Goal: Task Accomplishment & Management: Complete application form

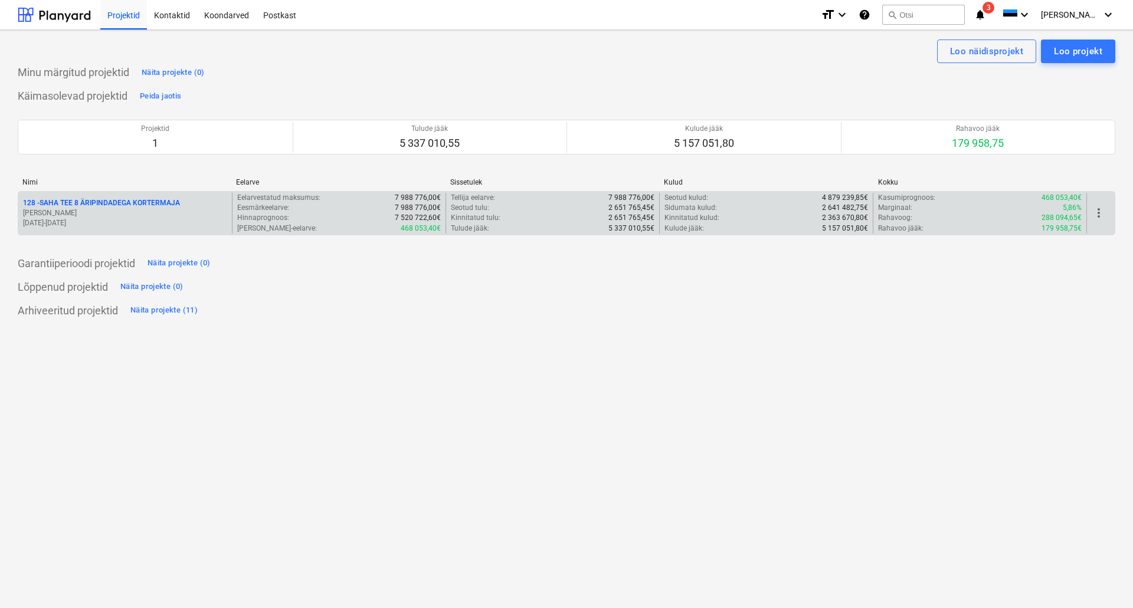
click at [57, 203] on p "128 - SAHA TEE 8 ÄRIPINDADEGA KORTERMAJA" at bounding box center [101, 203] width 157 height 10
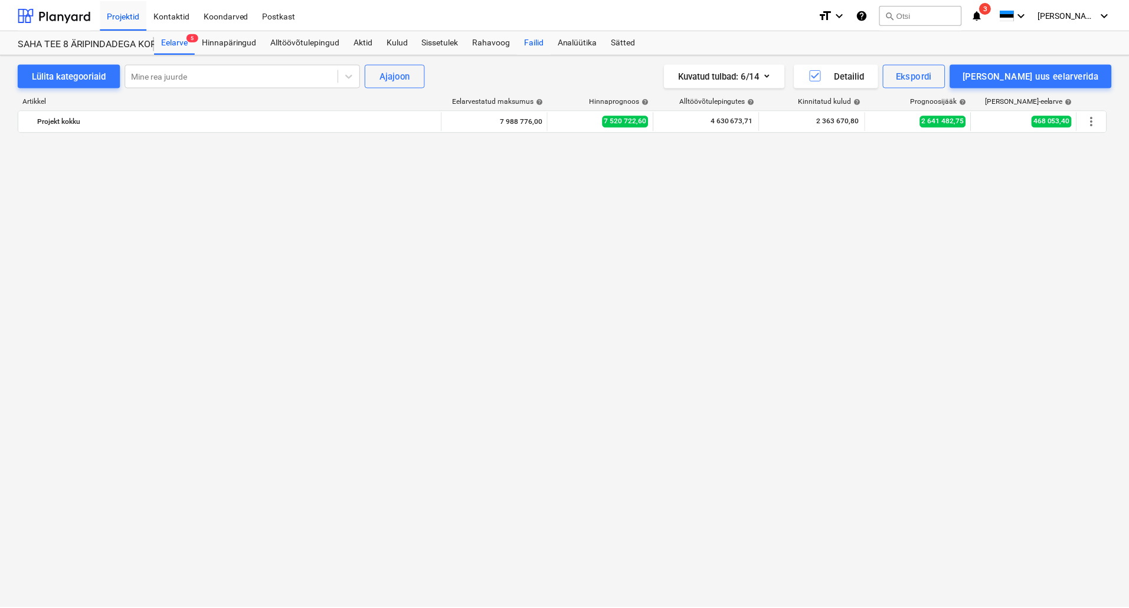
scroll to position [4471, 0]
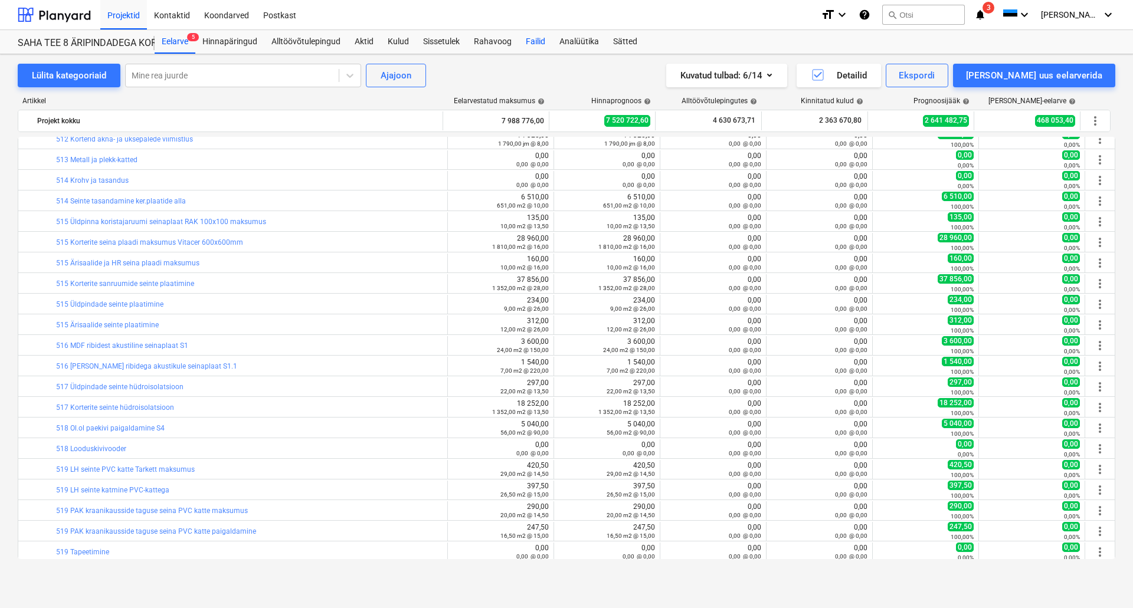
click at [535, 40] on div "Failid" at bounding box center [536, 42] width 34 height 24
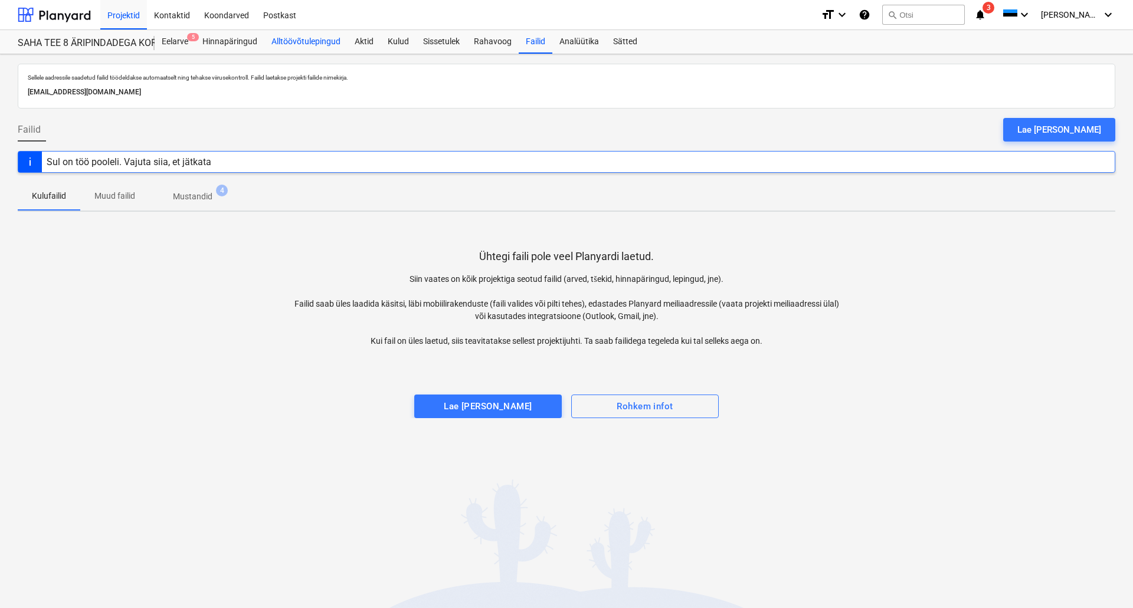
click at [298, 43] on div "Alltöövõtulepingud" at bounding box center [305, 42] width 83 height 24
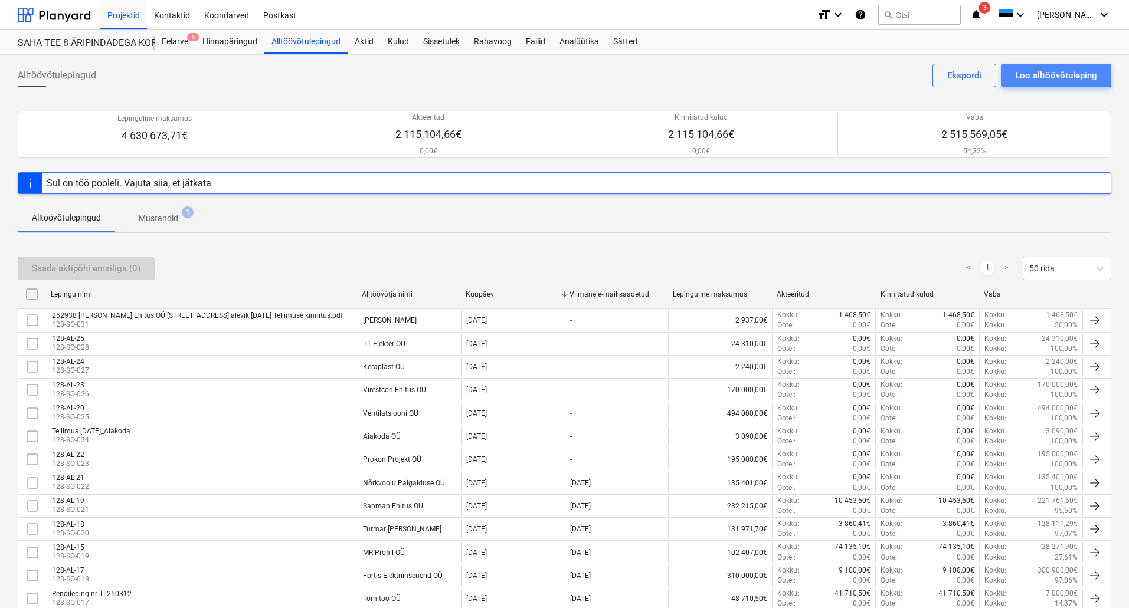
click at [1046, 71] on div "Loo alltöövõtuleping" at bounding box center [1056, 75] width 82 height 15
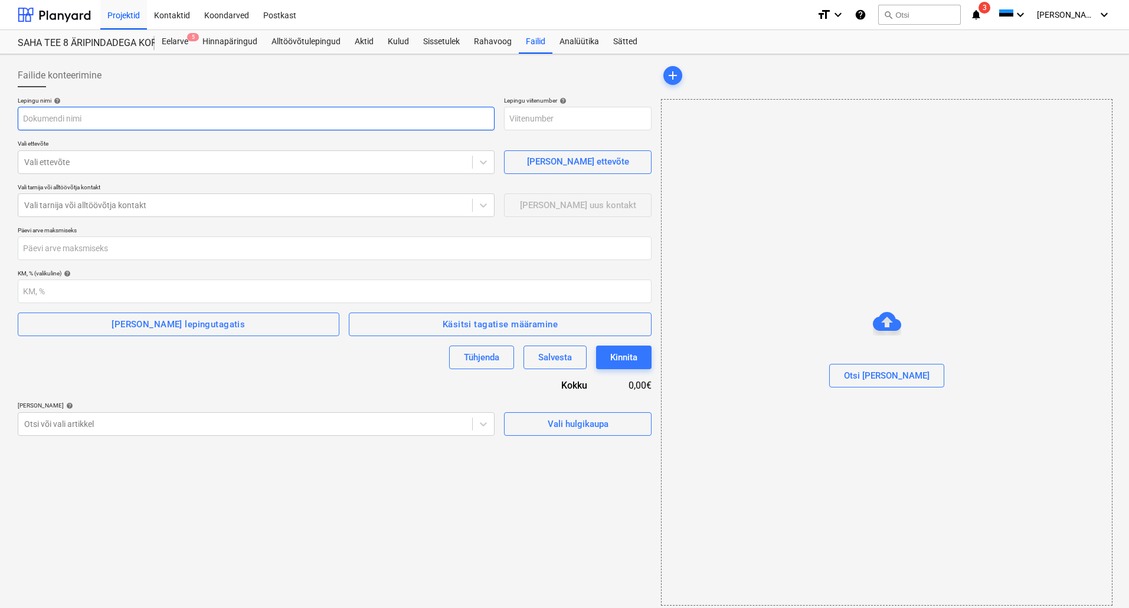
type input "128-SO-034"
click at [85, 122] on input "text" at bounding box center [256, 119] width 477 height 24
click at [350, 377] on div "Lepingu nimi help Lepingu viitenumber help 128-SO-034 Vali ettevõte Vali ettevõ…" at bounding box center [335, 266] width 634 height 339
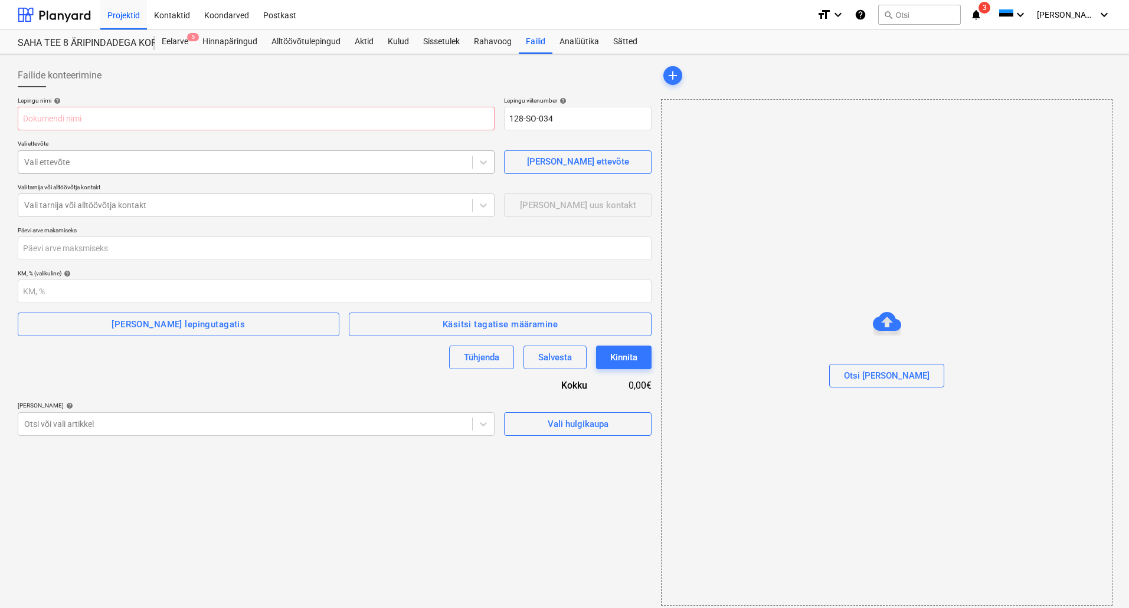
click at [129, 159] on div at bounding box center [245, 162] width 442 height 12
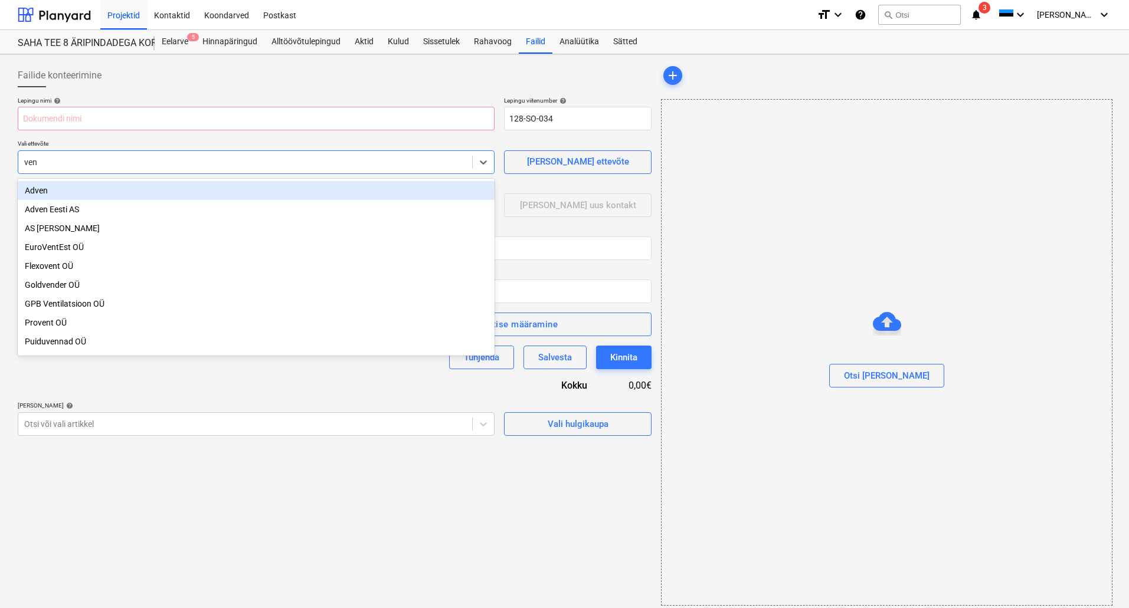
type input "venn"
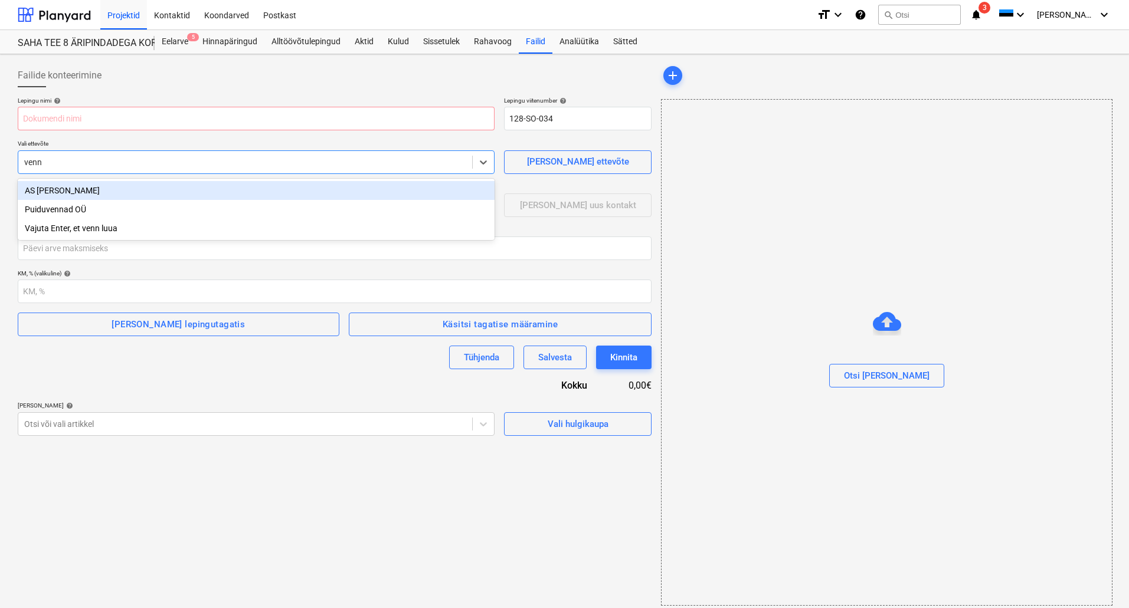
click at [111, 191] on div "AS Vennad-Dahl" at bounding box center [256, 190] width 477 height 19
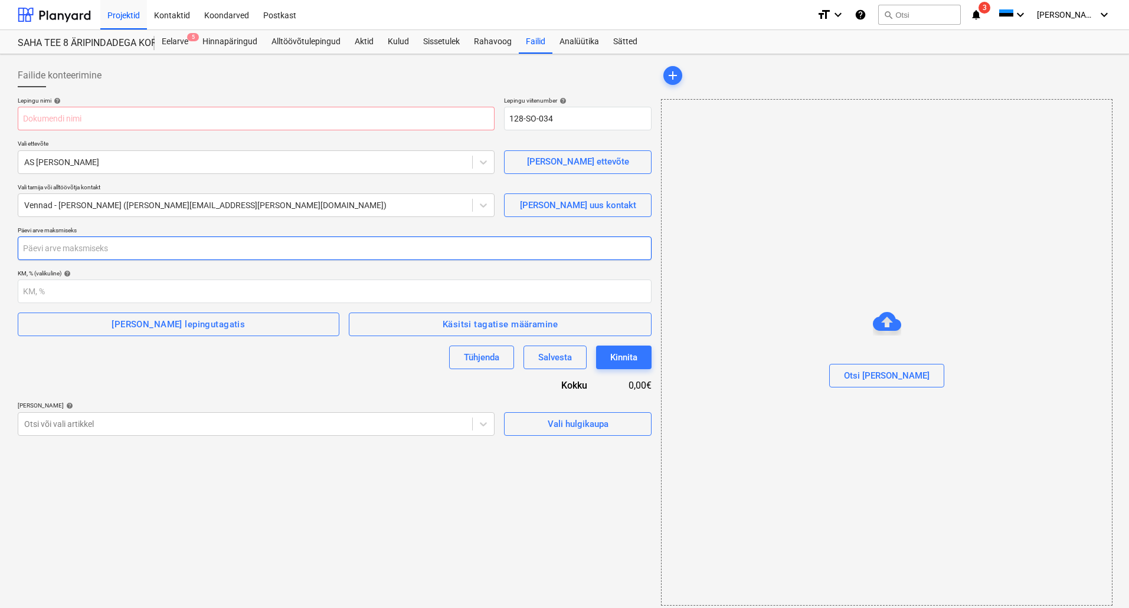
click at [101, 238] on input "number" at bounding box center [335, 249] width 634 height 24
click at [162, 381] on div "Lepingu nimi help Lepingu viitenumber help 128-SO-034 Vali ettevõte AS Vennad-D…" at bounding box center [335, 266] width 634 height 339
click at [349, 90] on div at bounding box center [335, 91] width 634 height 9
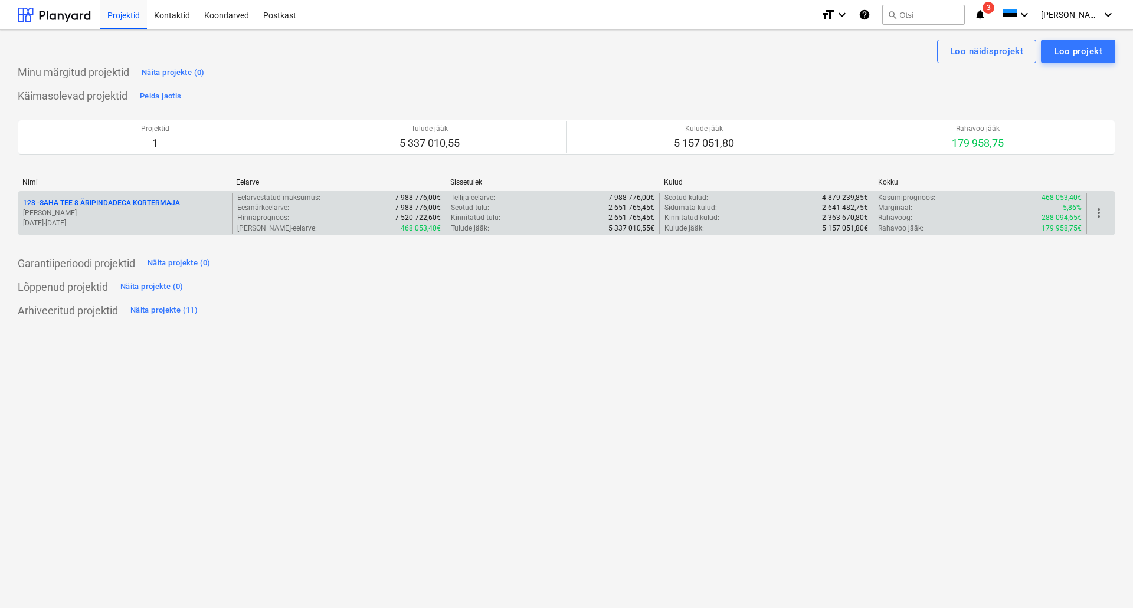
click at [91, 207] on p "128 - SAHA TEE 8 ÄRIPINDADEGA KORTERMAJA" at bounding box center [101, 203] width 157 height 10
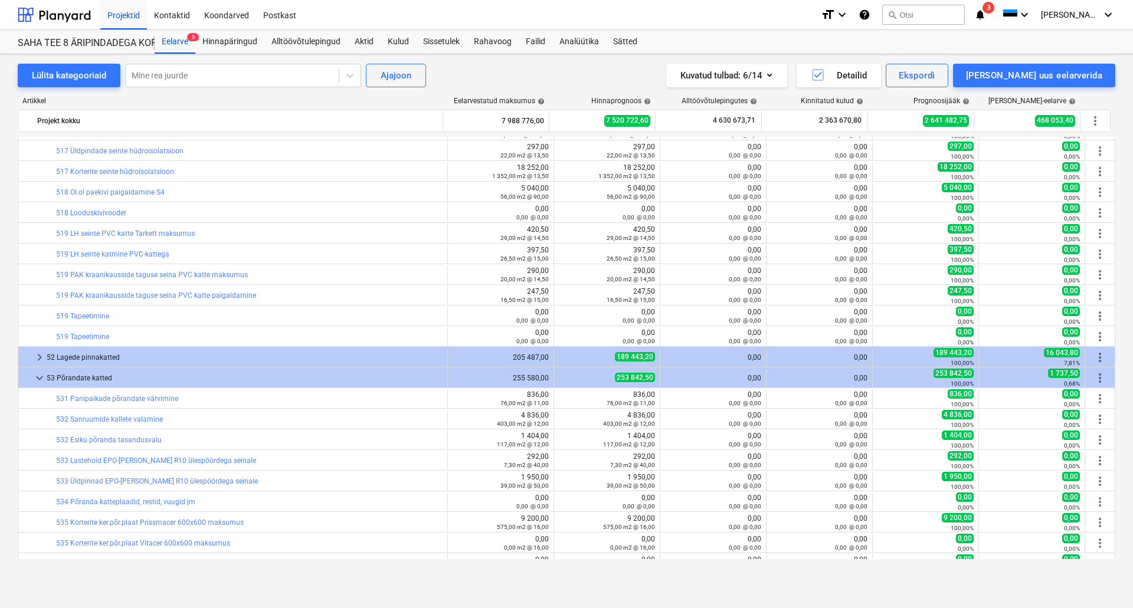
scroll to position [4530, 0]
